Goal: Information Seeking & Learning: Learn about a topic

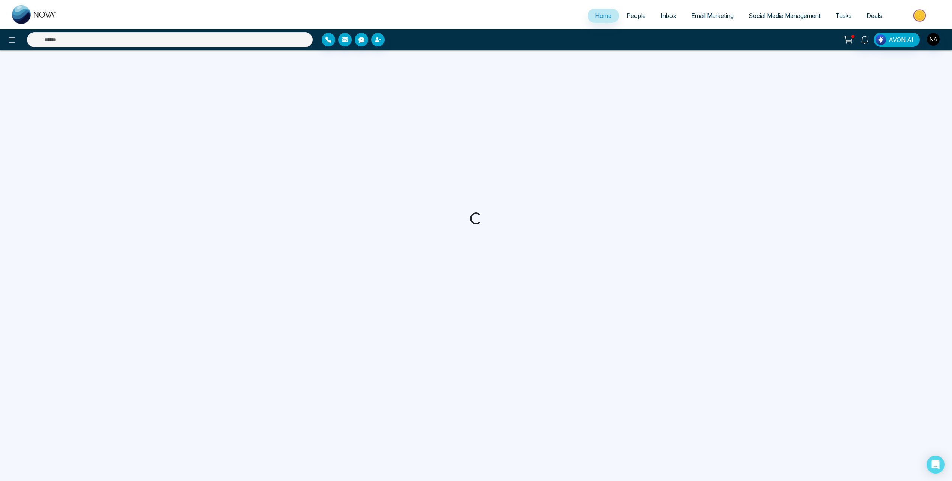
select select "*"
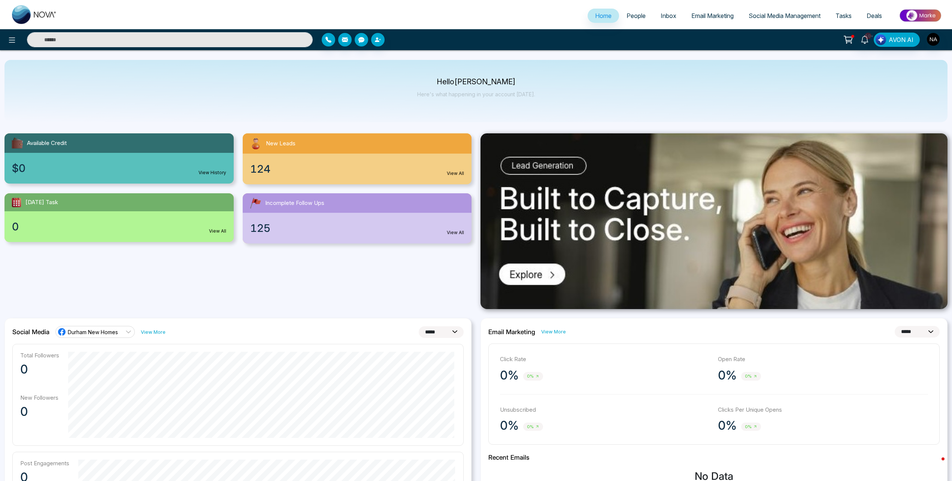
click at [462, 231] on link "View All" at bounding box center [455, 232] width 17 height 7
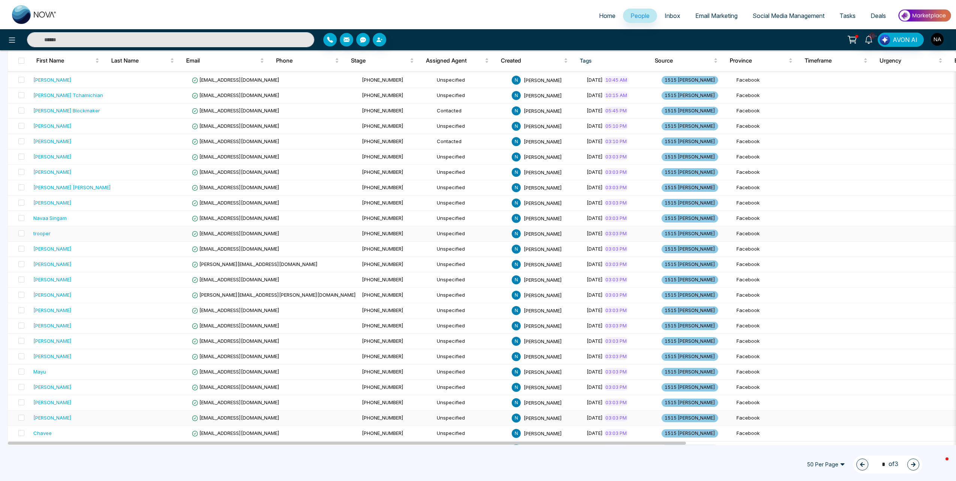
scroll to position [432, 0]
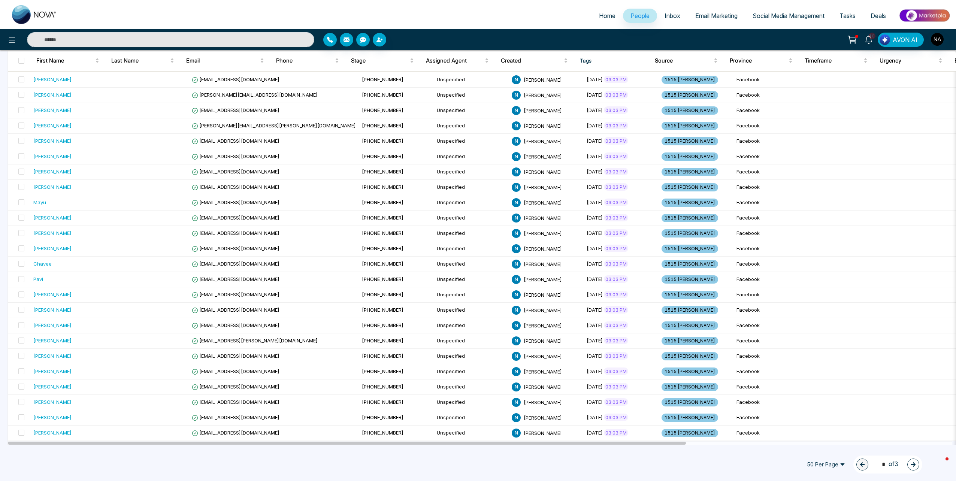
click at [705, 12] on span "Email Marketing" at bounding box center [716, 15] width 42 height 7
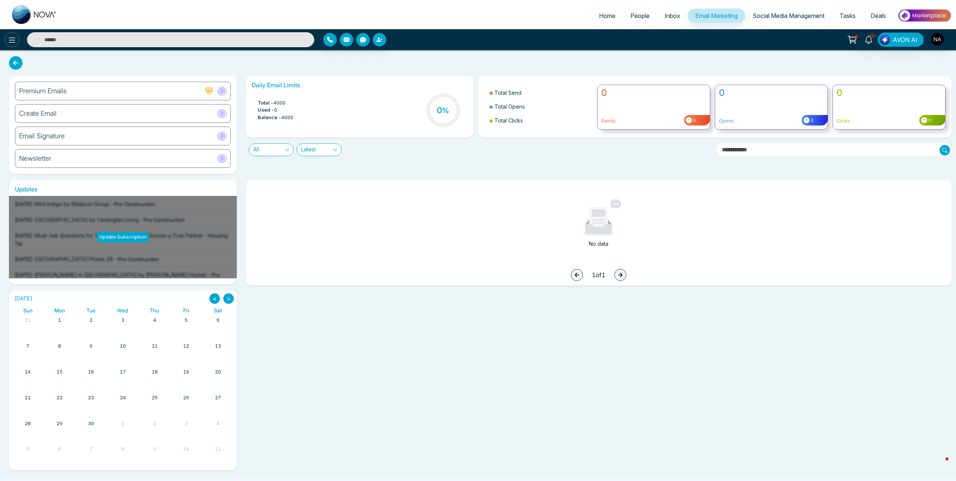
click at [16, 41] on button at bounding box center [11, 39] width 15 height 15
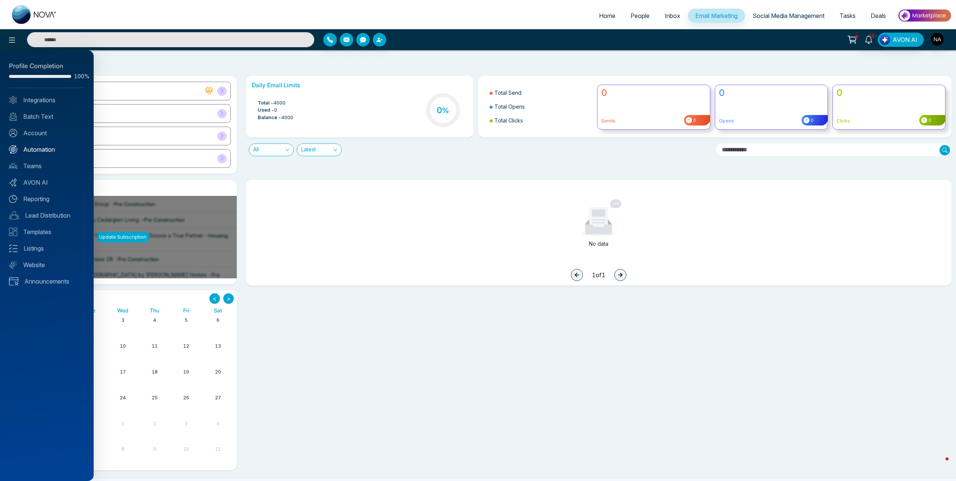
click at [39, 145] on div "Profile Completion 100% Integrations Batch Text Account Automation Teams AVON A…" at bounding box center [47, 265] width 94 height 431
click at [42, 155] on div "Profile Completion 100% Integrations Batch Text Account Automation Teams AVON A…" at bounding box center [47, 265] width 94 height 431
click at [38, 151] on link "Automation" at bounding box center [47, 149] width 76 height 9
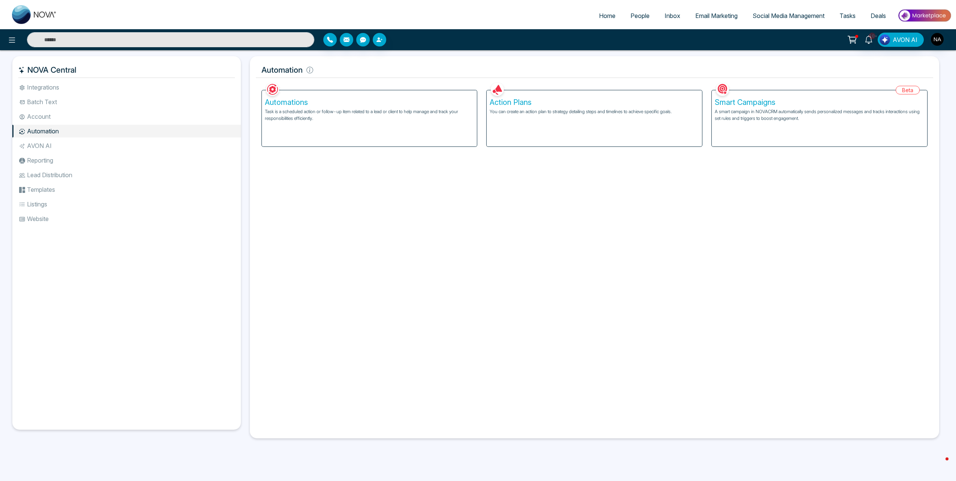
click at [388, 122] on div "Automations Task is a scheduled action or follow-up item related to a lead or c…" at bounding box center [369, 118] width 215 height 56
